Goal: Transaction & Acquisition: Purchase product/service

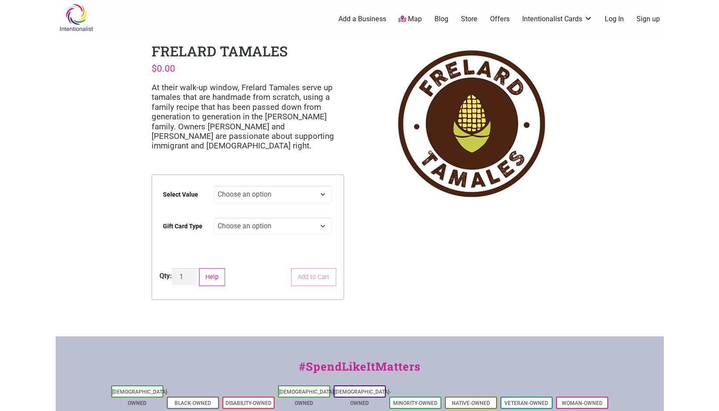
click at [320, 194] on select "Choose an option $25 $50 $100 $200 $500" at bounding box center [273, 194] width 118 height 17
click at [214, 186] on select "Choose an option $25 $50 $100 $200 $500" at bounding box center [273, 194] width 118 height 17
select select "$100"
click at [320, 229] on select "Choose an option Physical" at bounding box center [273, 226] width 118 height 17
select select "Physical"
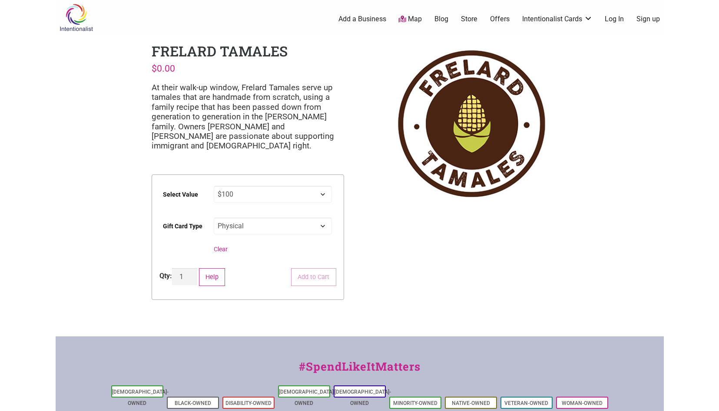
click at [214, 218] on select "Choose an option Physical" at bounding box center [273, 226] width 118 height 17
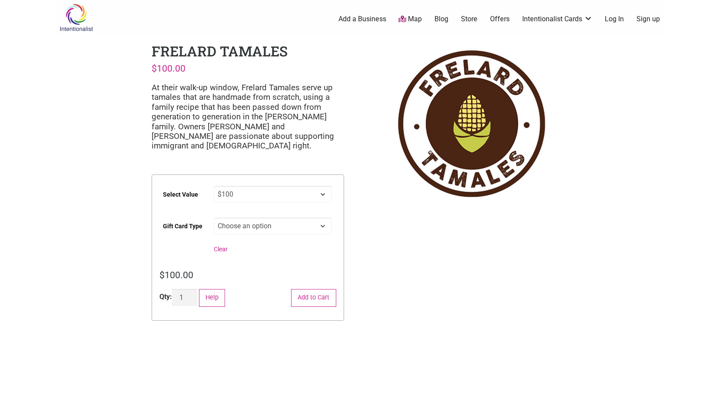
click at [321, 194] on select "Choose an option $25 $50 $100 $200 $500" at bounding box center [273, 194] width 118 height 17
click at [214, 186] on select "Choose an option $25 $50 $100 $200 $500" at bounding box center [273, 194] width 118 height 17
select select "$50"
type input "2"
click at [192, 294] on input "2" at bounding box center [184, 297] width 25 height 17
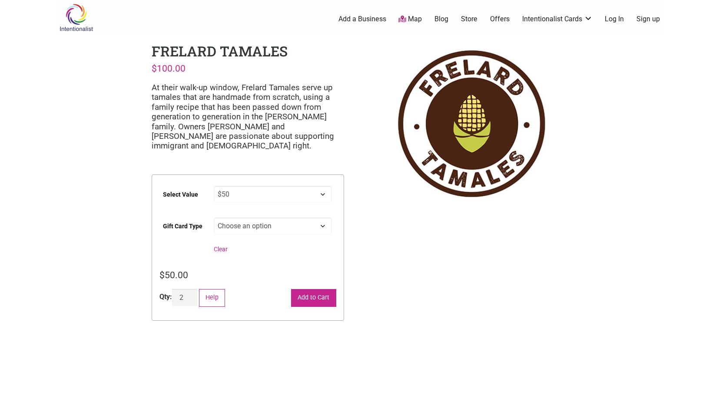
click at [319, 296] on button "Add to Cart" at bounding box center [313, 298] width 45 height 18
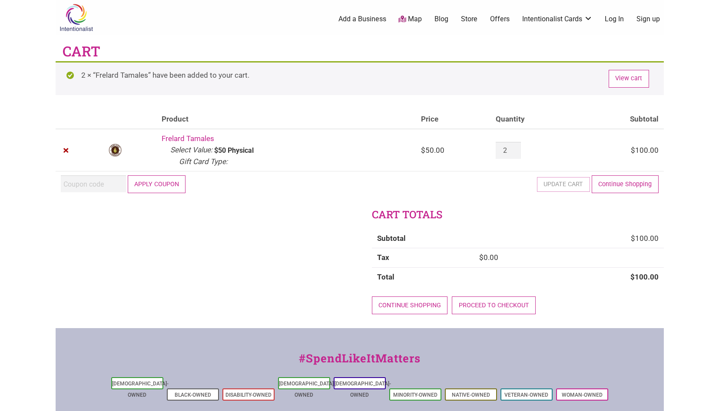
click at [0, 411] on div at bounding box center [0, 411] width 0 height 0
click at [407, 308] on link "Continue shopping" at bounding box center [410, 306] width 76 height 18
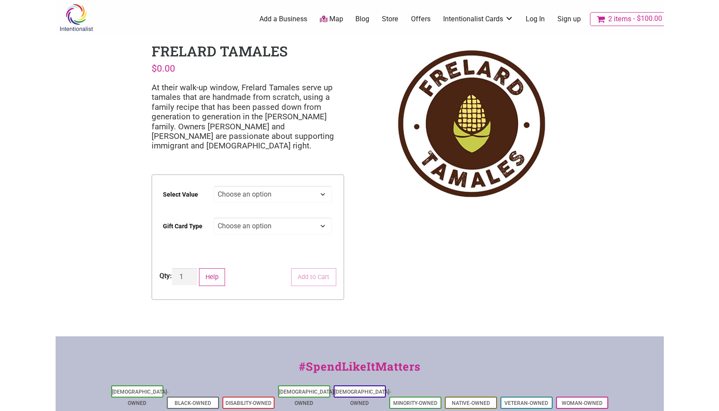
click at [317, 195] on select "Choose an option $25 $50 $100 $200 $500" at bounding box center [273, 194] width 118 height 17
click at [214, 186] on select "Choose an option $25 $50 $100 $200 $500" at bounding box center [273, 194] width 118 height 17
select select "$100"
click at [314, 225] on select "Choose an option Physical" at bounding box center [273, 226] width 118 height 17
select select "Physical"
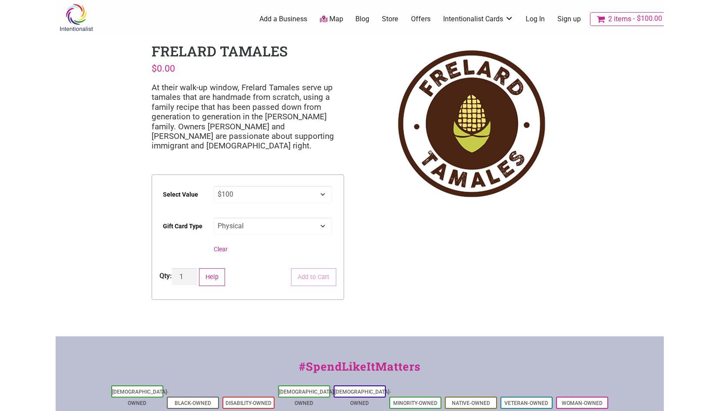
click at [214, 218] on select "Choose an option Physical" at bounding box center [273, 226] width 118 height 17
select select "$100"
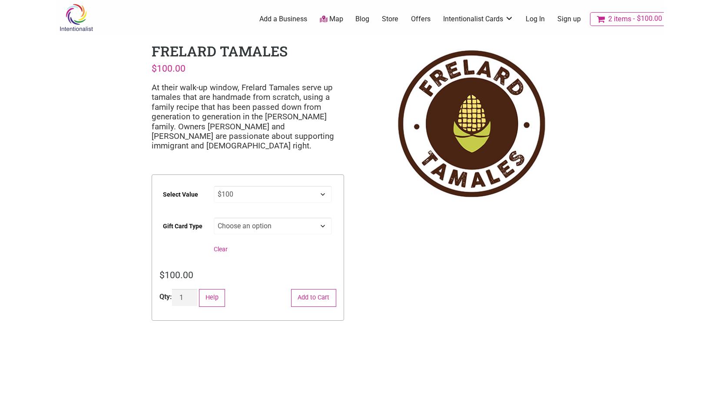
click at [321, 297] on button "Add to Cart" at bounding box center [313, 298] width 45 height 18
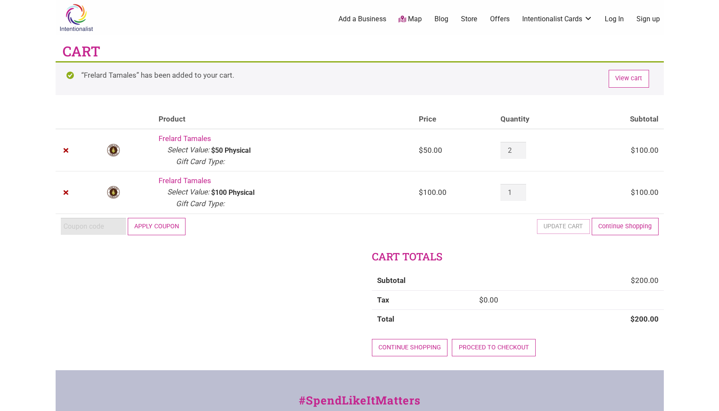
click at [79, 227] on input "Coupon:" at bounding box center [93, 226] width 65 height 17
paste input "2025JUNTOS"
type input "2025JUNTOS"
click at [152, 227] on button "Apply coupon" at bounding box center [157, 227] width 58 height 18
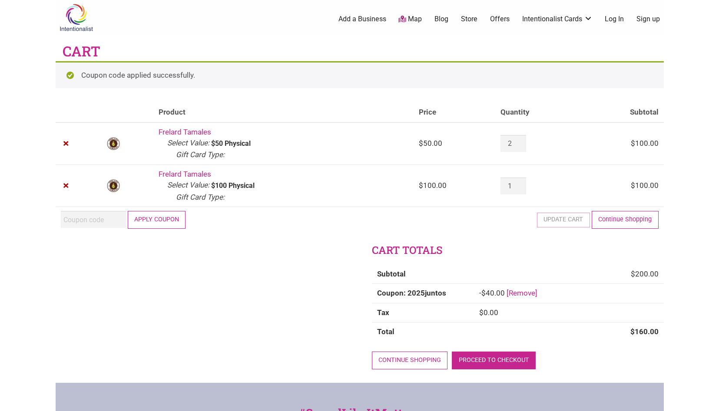
click at [512, 356] on link "Proceed to checkout" at bounding box center [494, 361] width 84 height 18
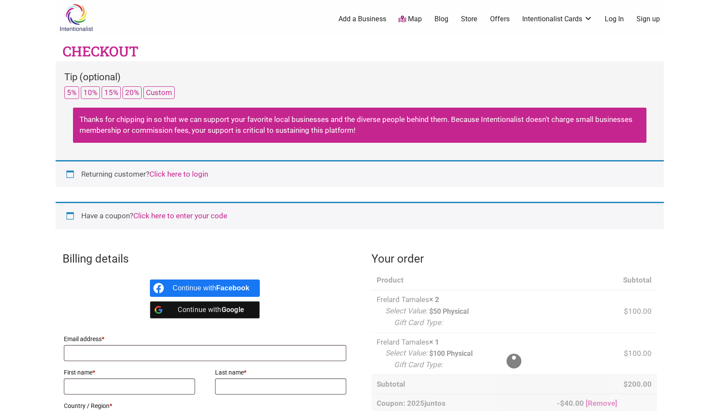
select select "WA"
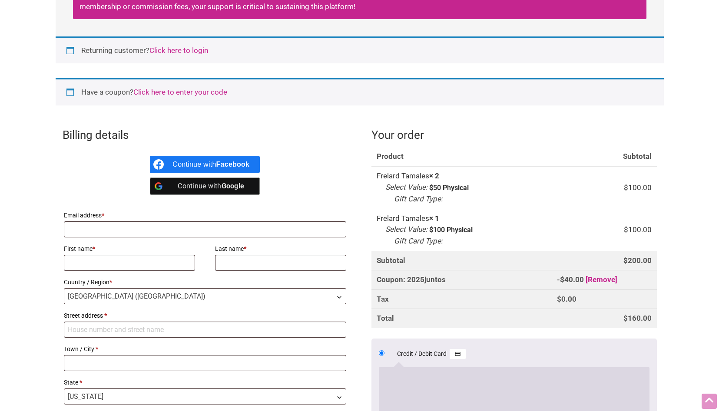
scroll to position [142, 0]
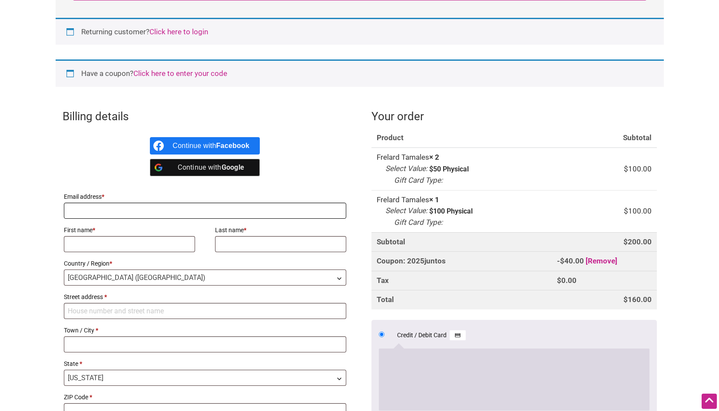
click at [308, 210] on input "Email address *" at bounding box center [205, 211] width 283 height 16
type input "jessflegel@gmail.com"
click at [133, 250] on input "First name *" at bounding box center [130, 244] width 132 height 16
type input "Jess"
type input "Flegel"
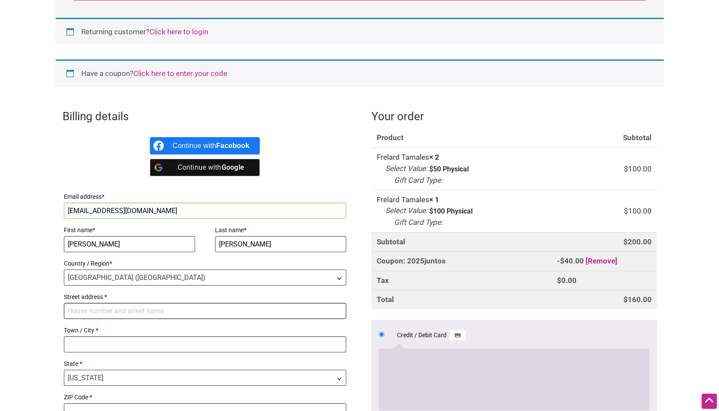
type input "311 Virginia St."
type input "Bellingham"
type input "98225"
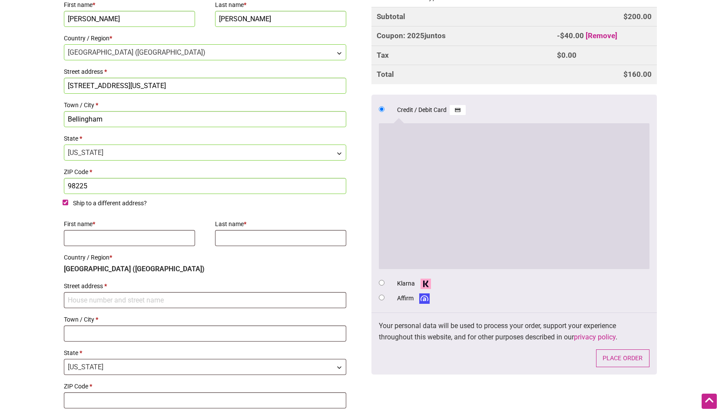
scroll to position [375, 0]
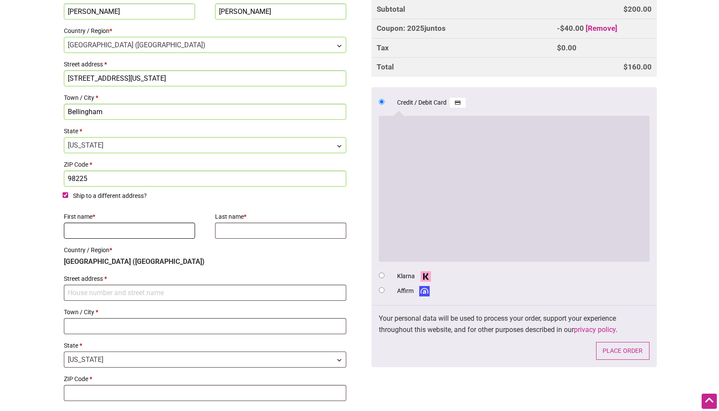
click at [127, 235] on input "First name *" at bounding box center [130, 231] width 132 height 16
type input "Jess"
type input "Flegel"
type input "[STREET_ADDRESS][US_STATE]"
type input "Bellingham"
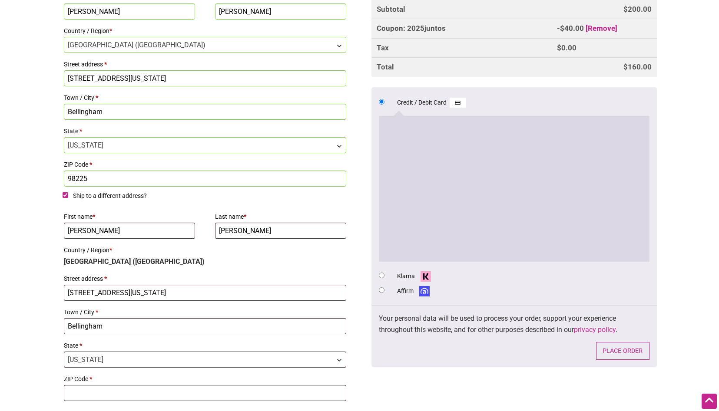
type input "98225"
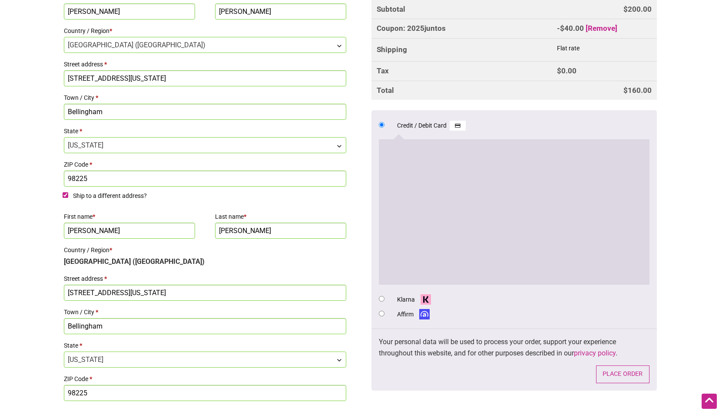
click at [64, 197] on input "Ship to a different address?" at bounding box center [66, 195] width 6 height 6
checkbox input "false"
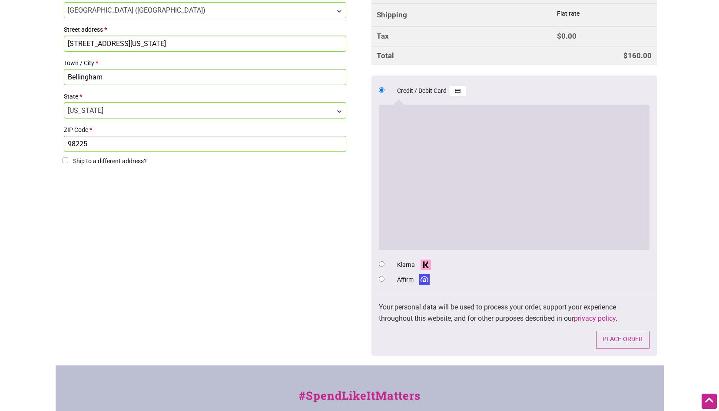
scroll to position [410, 0]
click at [632, 335] on button "Place order" at bounding box center [622, 340] width 53 height 18
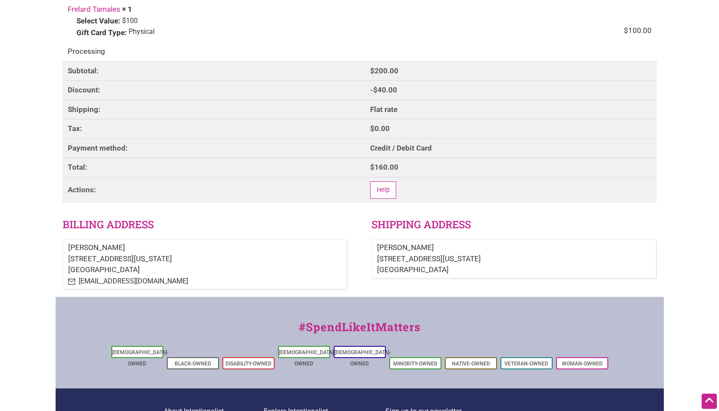
scroll to position [320, 0]
